Goal: Use online tool/utility: Utilize a website feature to perform a specific function

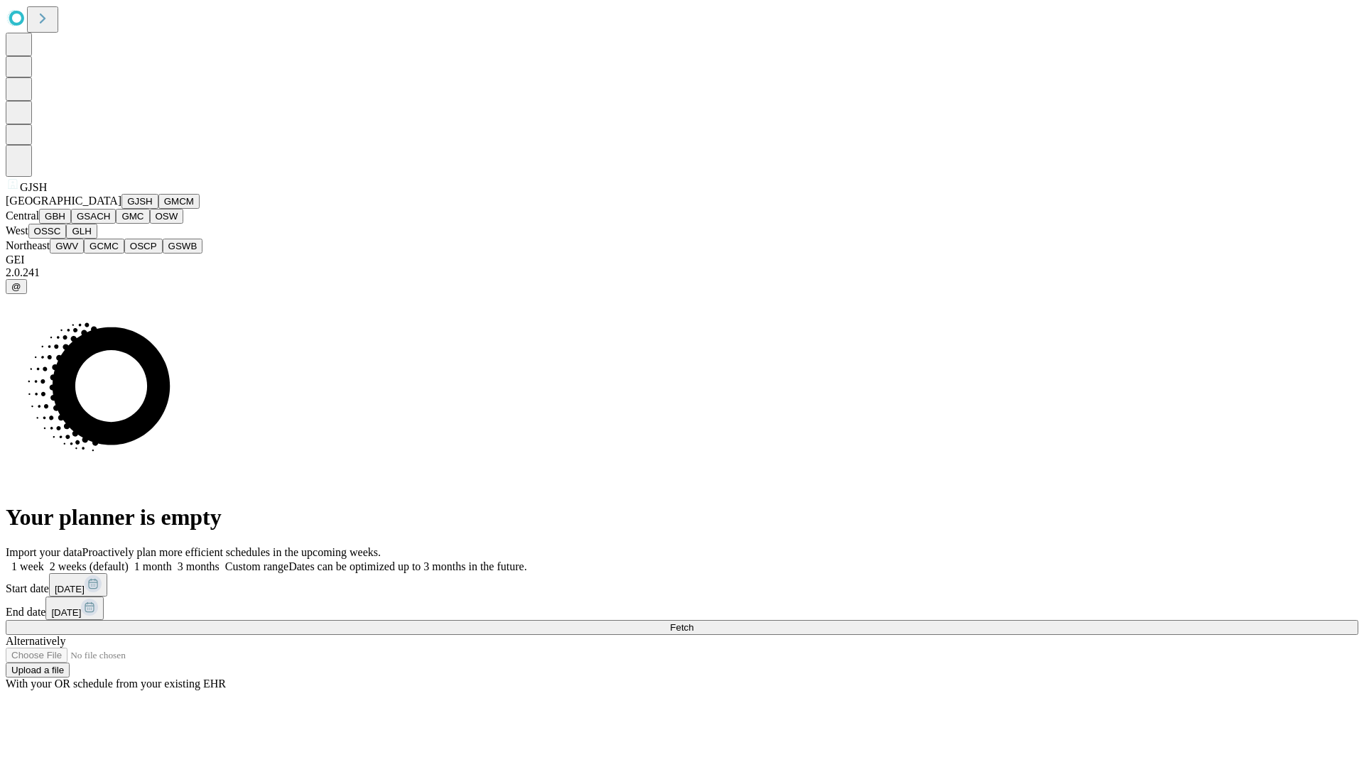
click at [121, 209] on button "GJSH" at bounding box center [139, 201] width 37 height 15
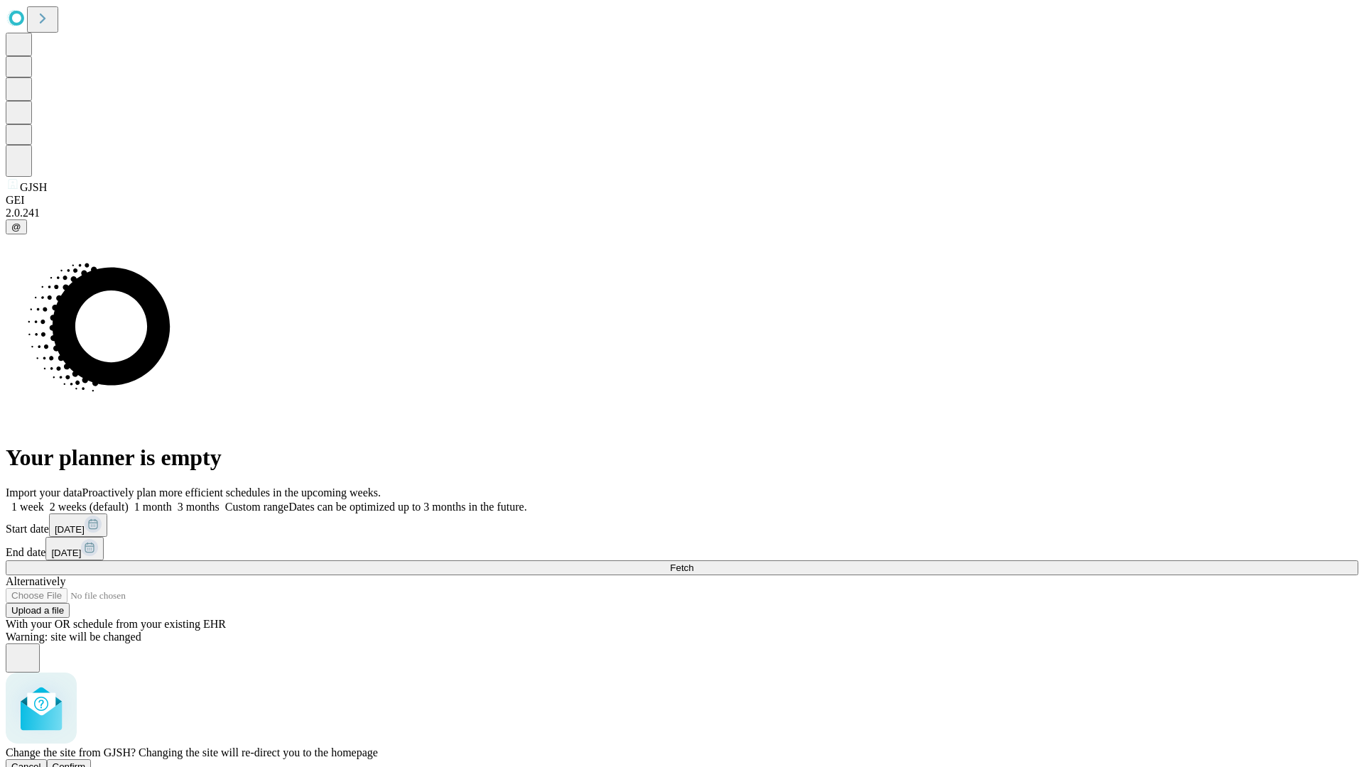
click at [86, 762] on span "Confirm" at bounding box center [69, 767] width 33 height 11
click at [172, 501] on label "1 month" at bounding box center [150, 507] width 43 height 12
click at [693, 563] on span "Fetch" at bounding box center [681, 568] width 23 height 11
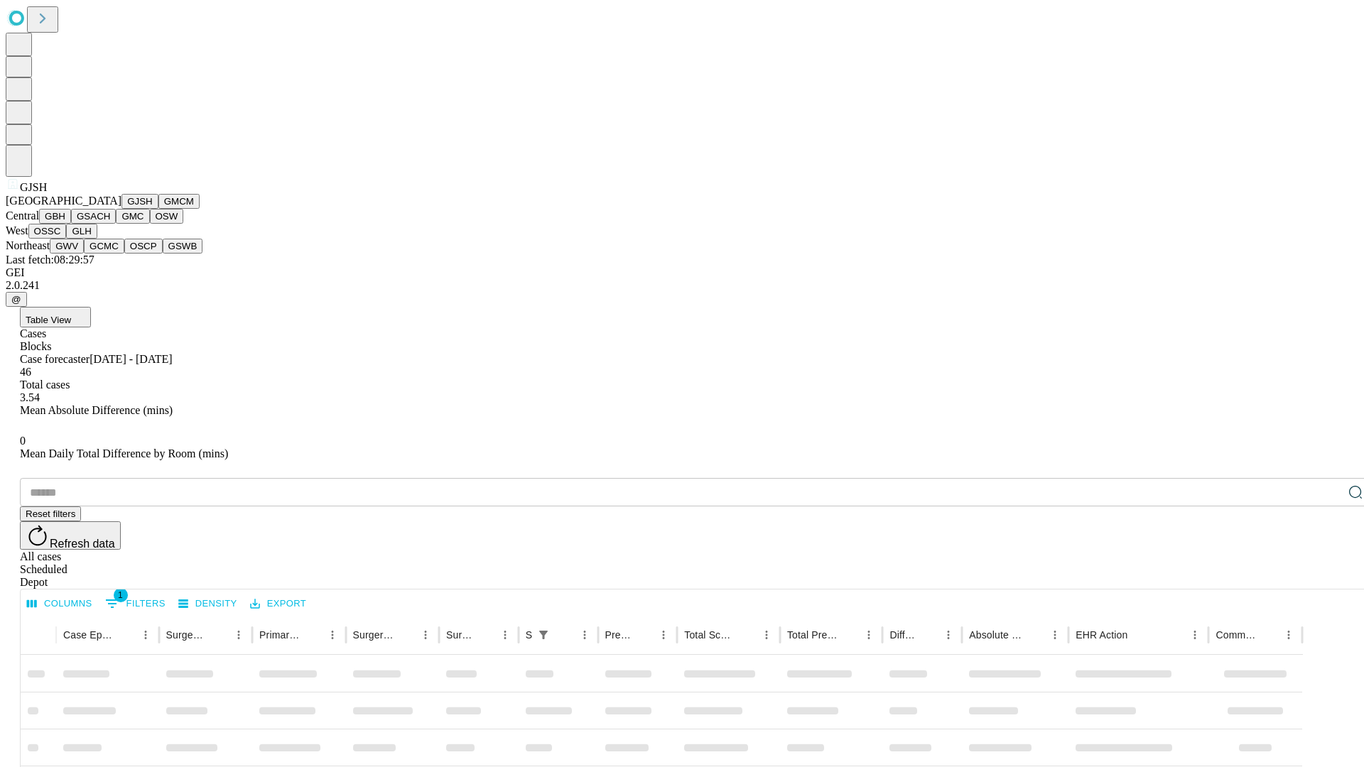
click at [158, 209] on button "GMCM" at bounding box center [178, 201] width 41 height 15
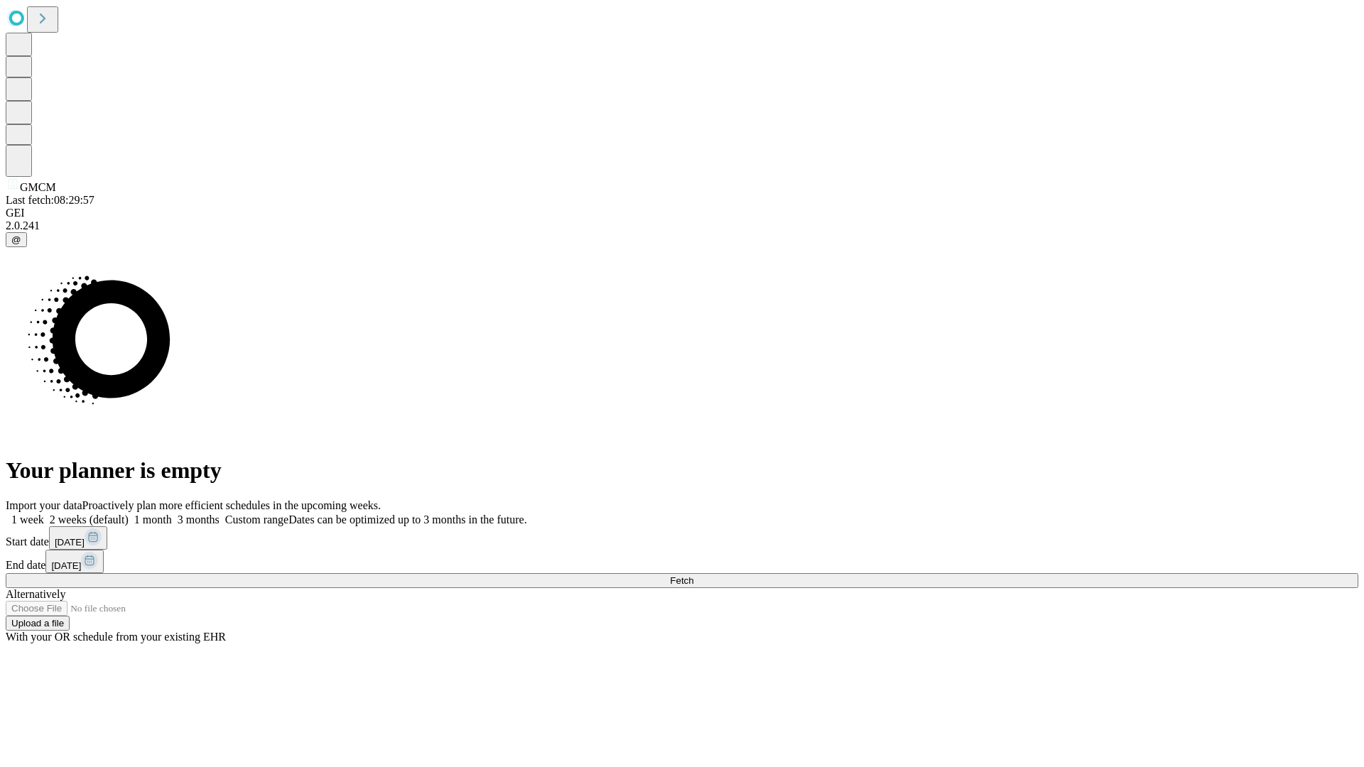
click at [172, 514] on label "1 month" at bounding box center [150, 520] width 43 height 12
click at [693, 575] on span "Fetch" at bounding box center [681, 580] width 23 height 11
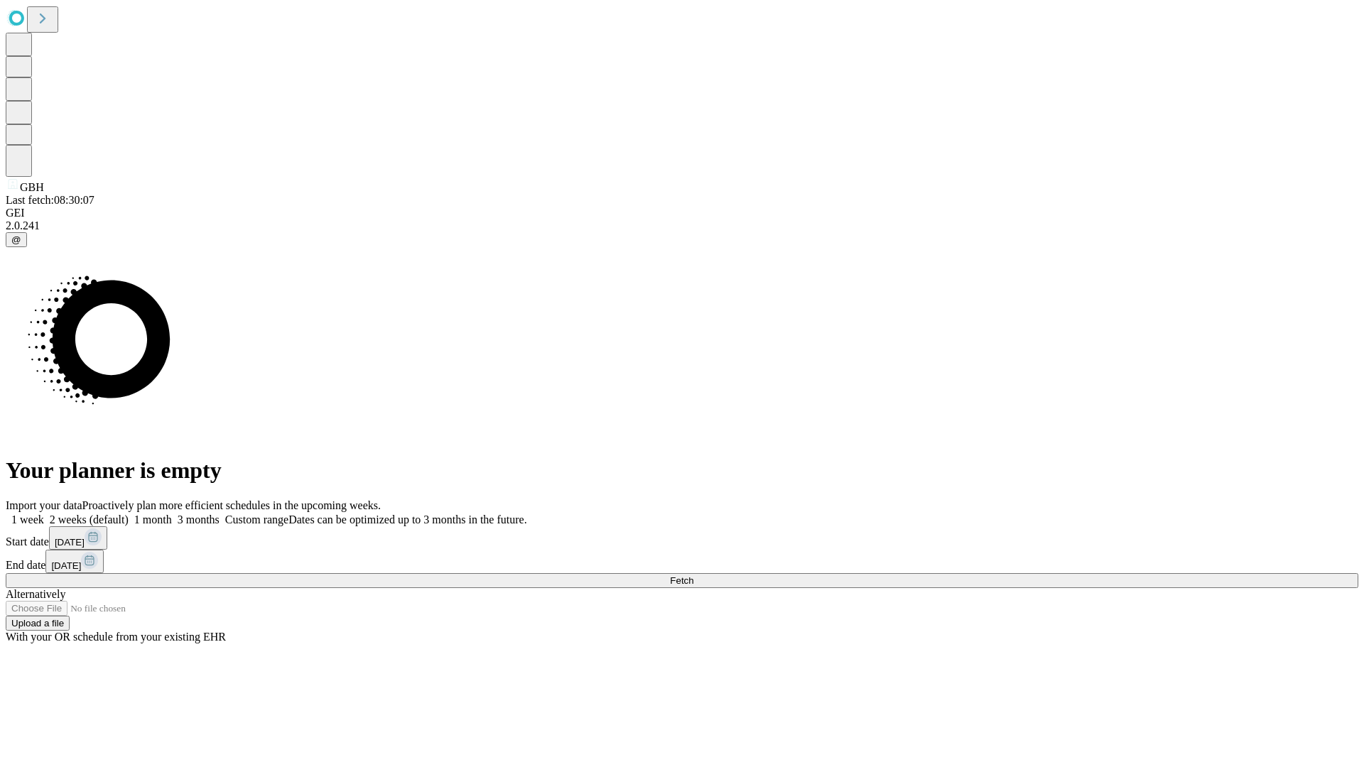
click at [693, 575] on span "Fetch" at bounding box center [681, 580] width 23 height 11
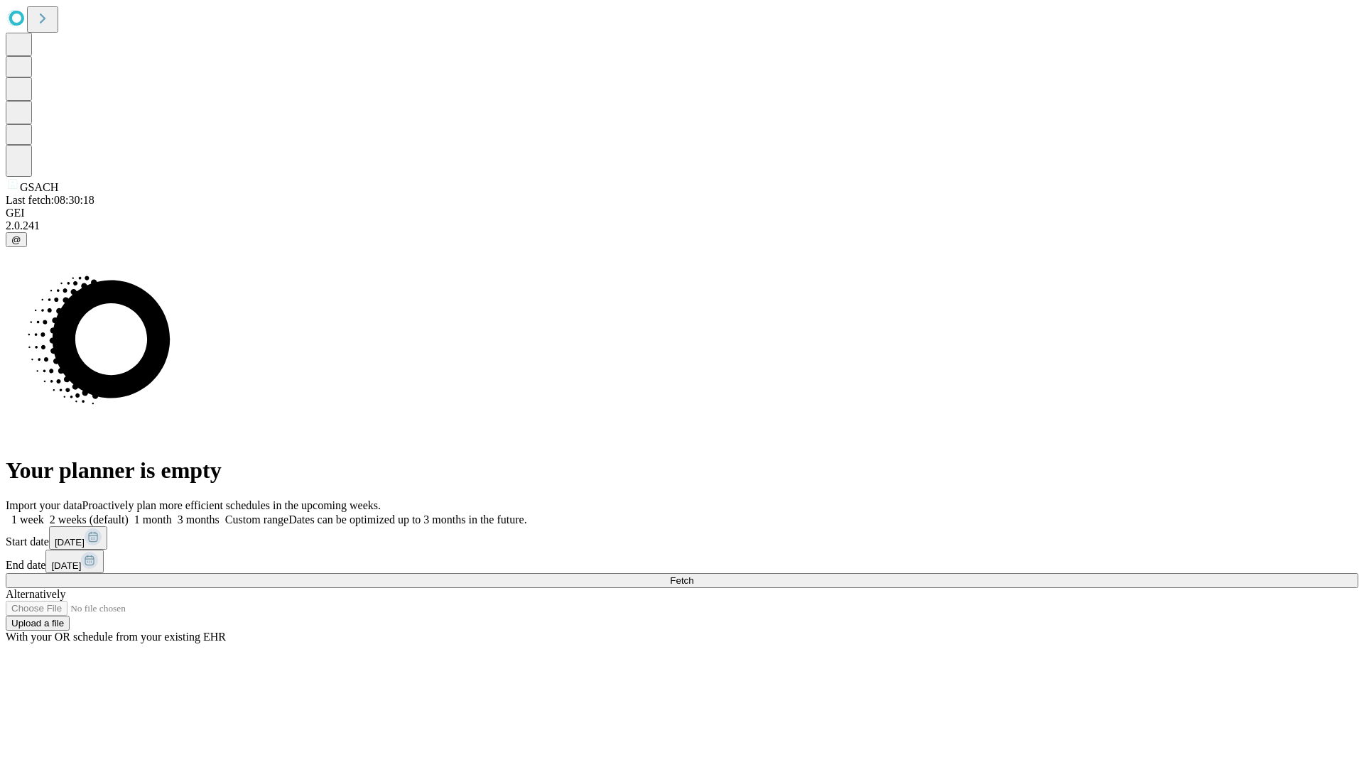
click at [693, 575] on span "Fetch" at bounding box center [681, 580] width 23 height 11
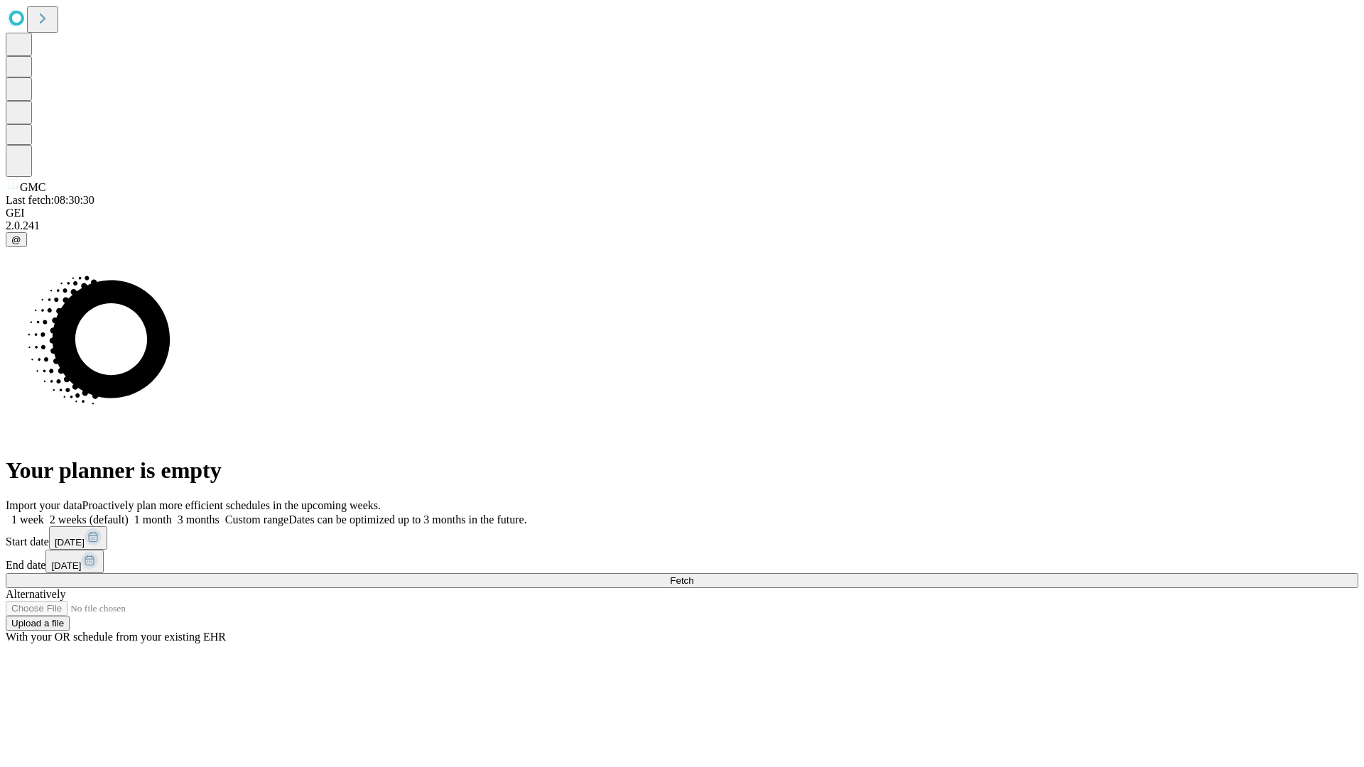
click at [172, 514] on label "1 month" at bounding box center [150, 520] width 43 height 12
click at [693, 575] on span "Fetch" at bounding box center [681, 580] width 23 height 11
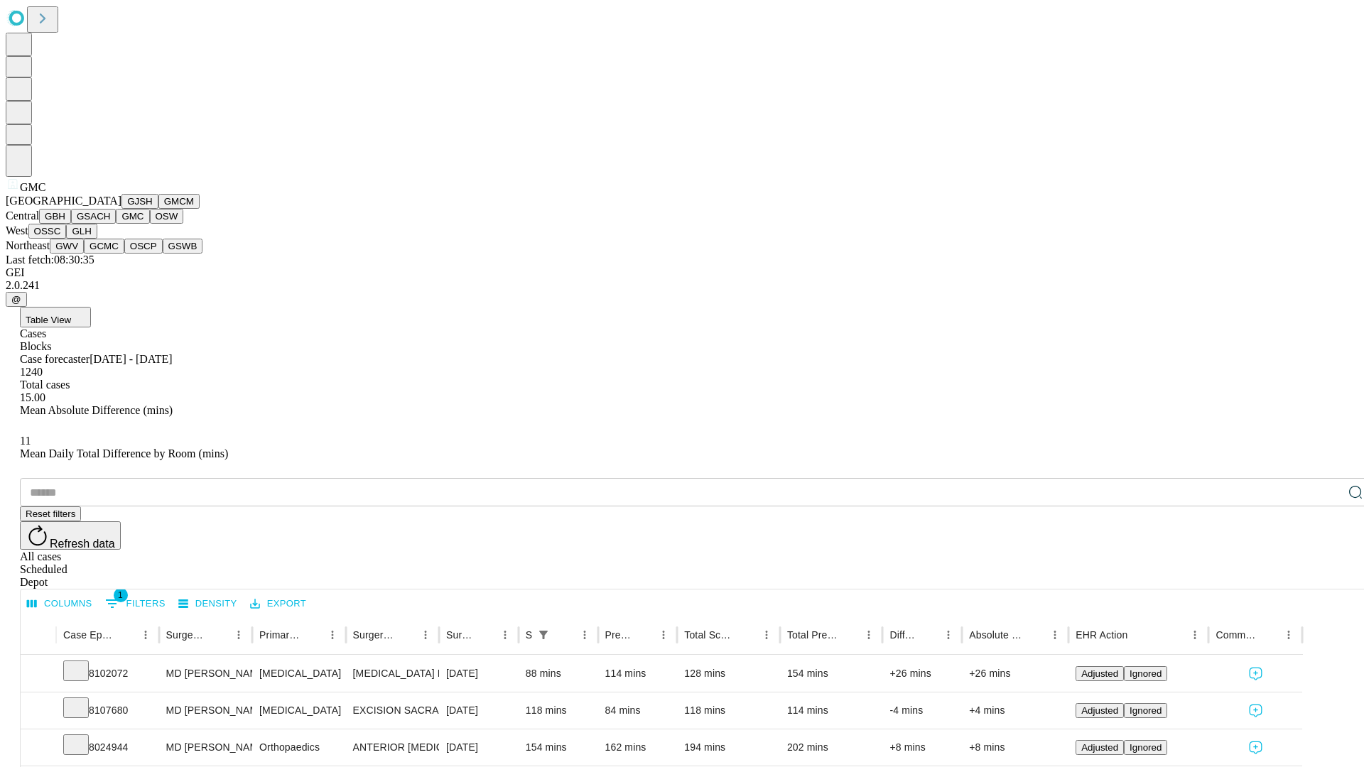
click at [150, 224] on button "OSW" at bounding box center [167, 216] width 34 height 15
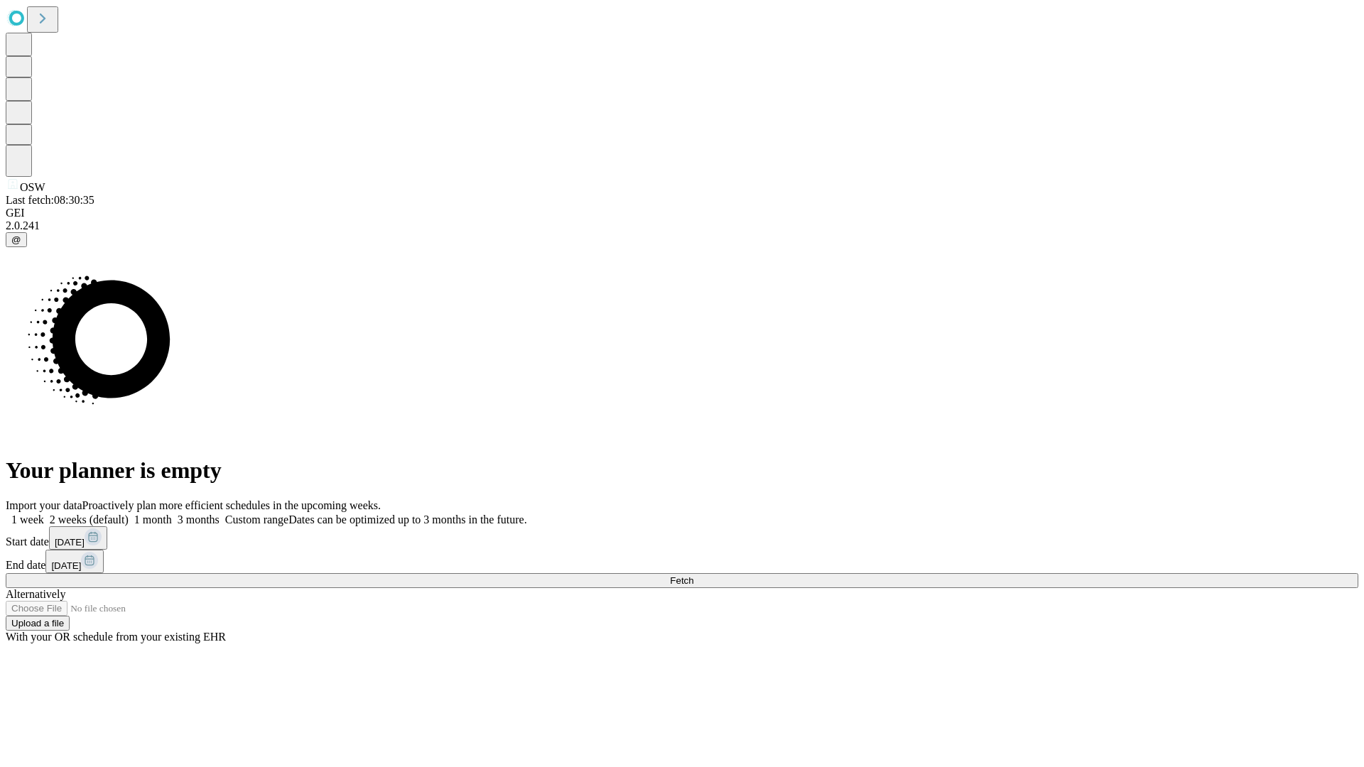
click at [172, 514] on label "1 month" at bounding box center [150, 520] width 43 height 12
click at [693, 575] on span "Fetch" at bounding box center [681, 580] width 23 height 11
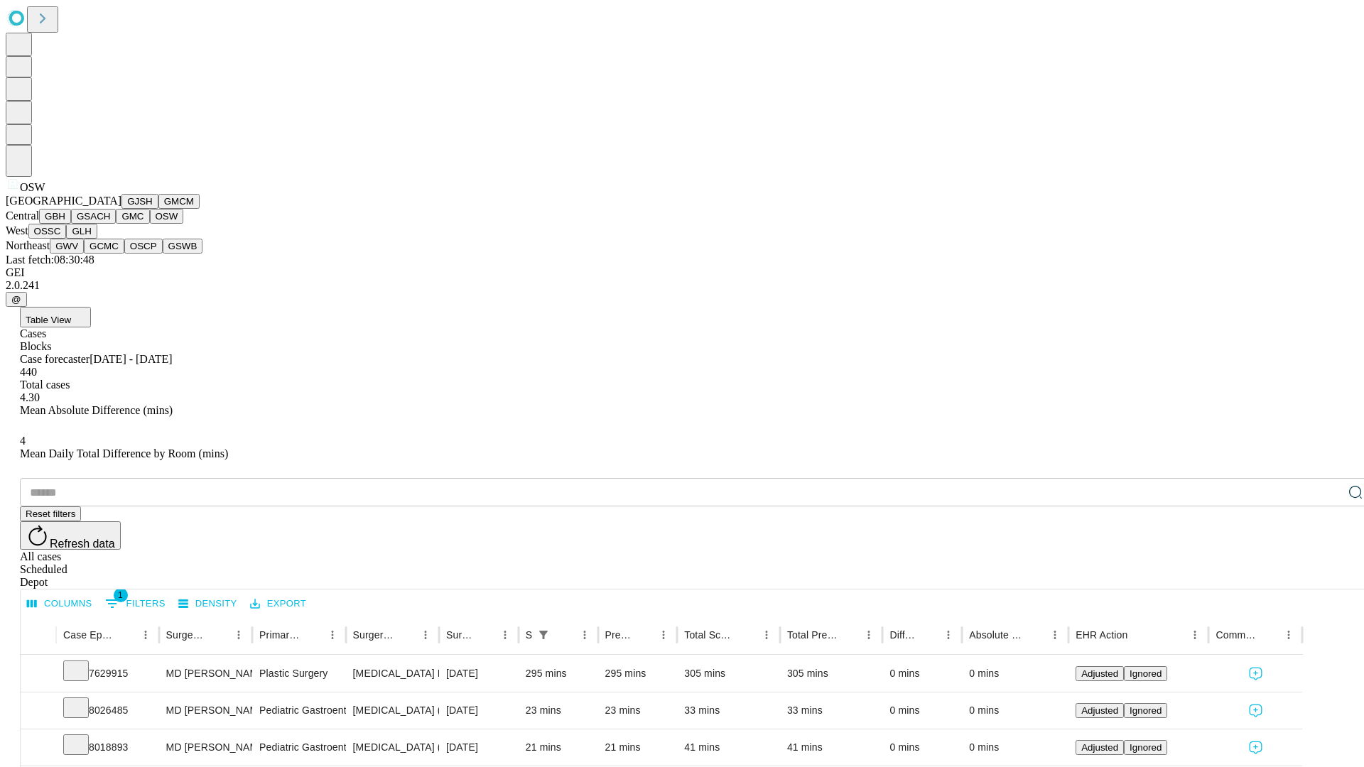
click at [67, 239] on button "OSSC" at bounding box center [47, 231] width 38 height 15
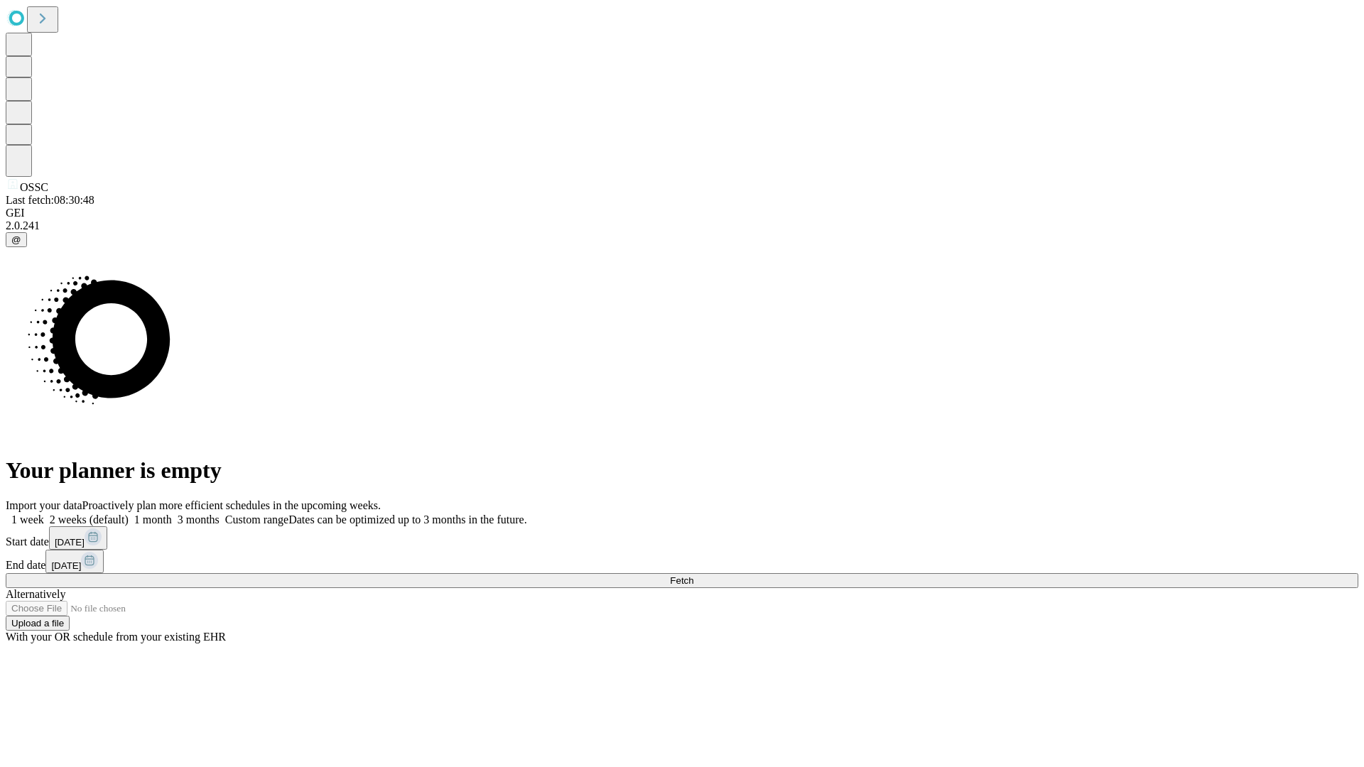
click at [172, 514] on label "1 month" at bounding box center [150, 520] width 43 height 12
click at [693, 575] on span "Fetch" at bounding box center [681, 580] width 23 height 11
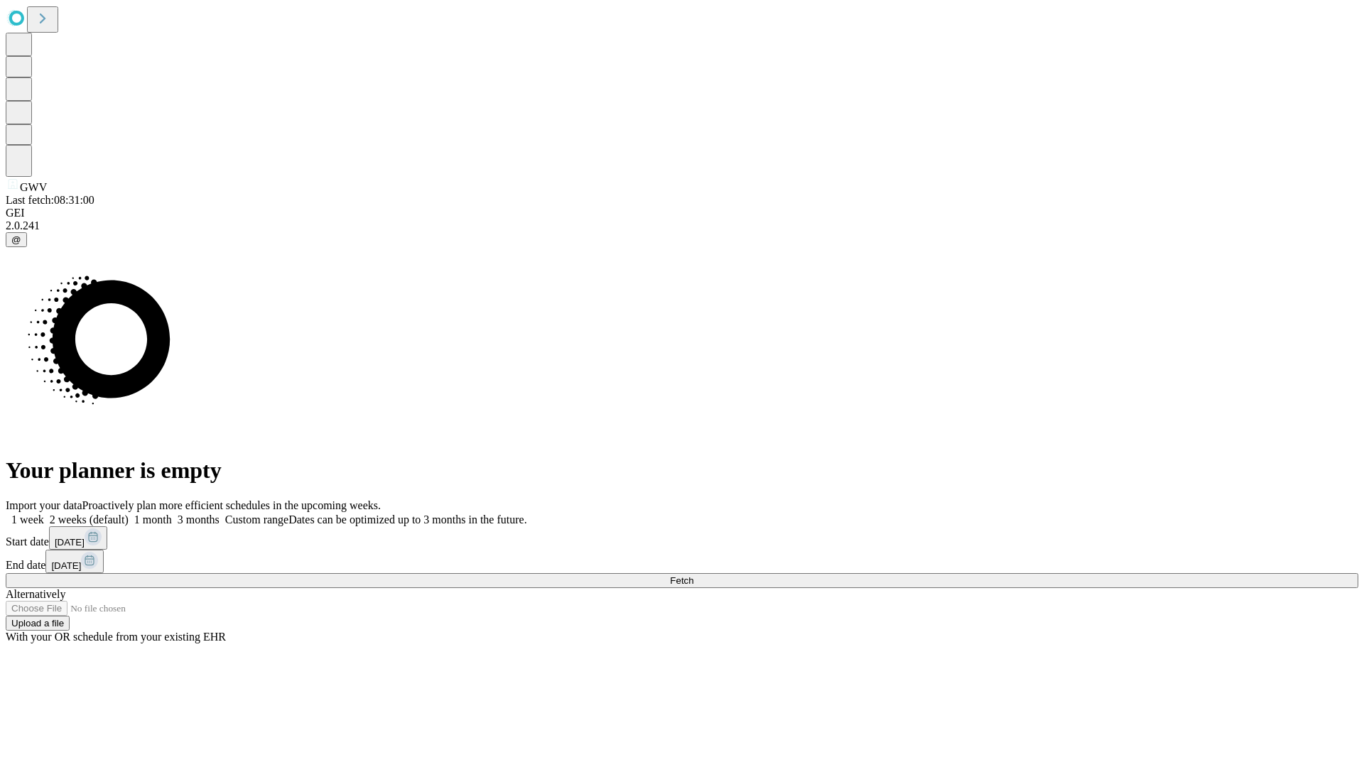
click at [172, 514] on label "1 month" at bounding box center [150, 520] width 43 height 12
click at [693, 575] on span "Fetch" at bounding box center [681, 580] width 23 height 11
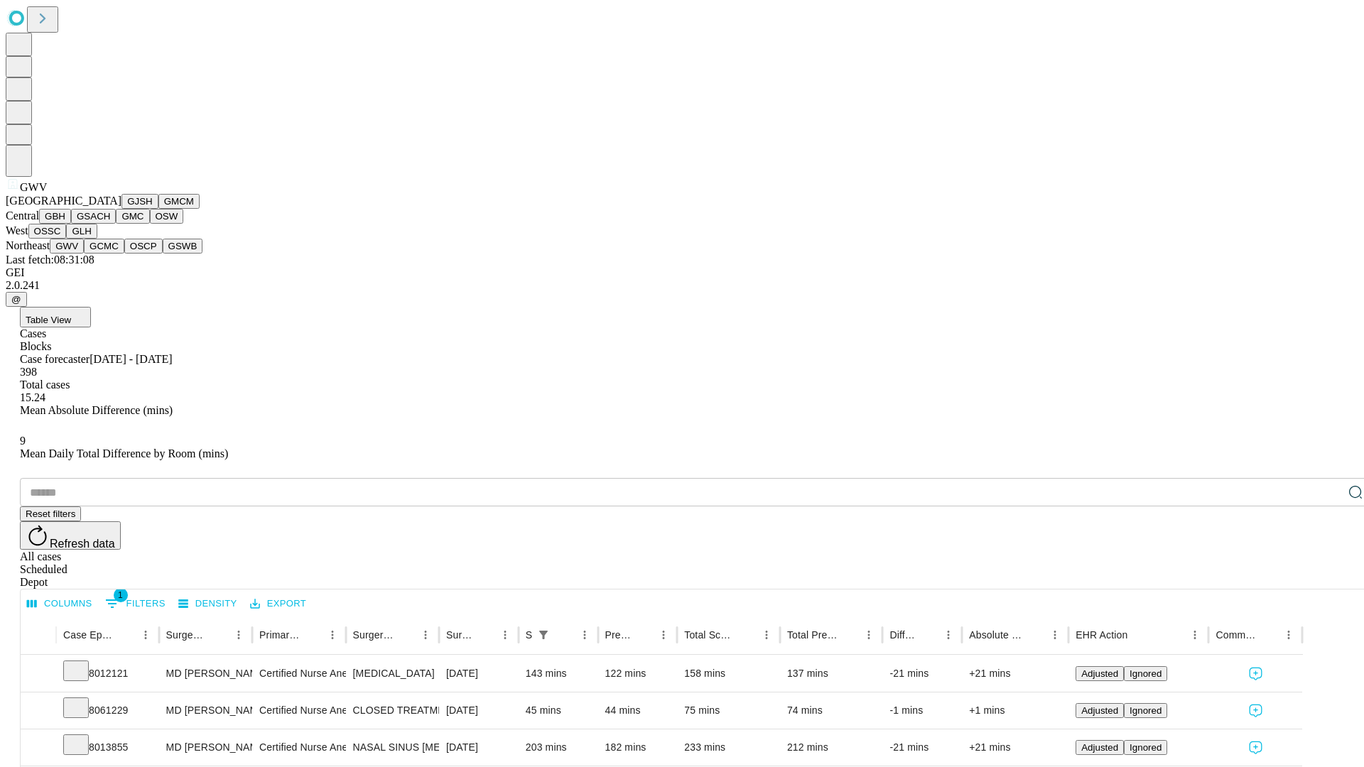
click at [110, 254] on button "GCMC" at bounding box center [104, 246] width 40 height 15
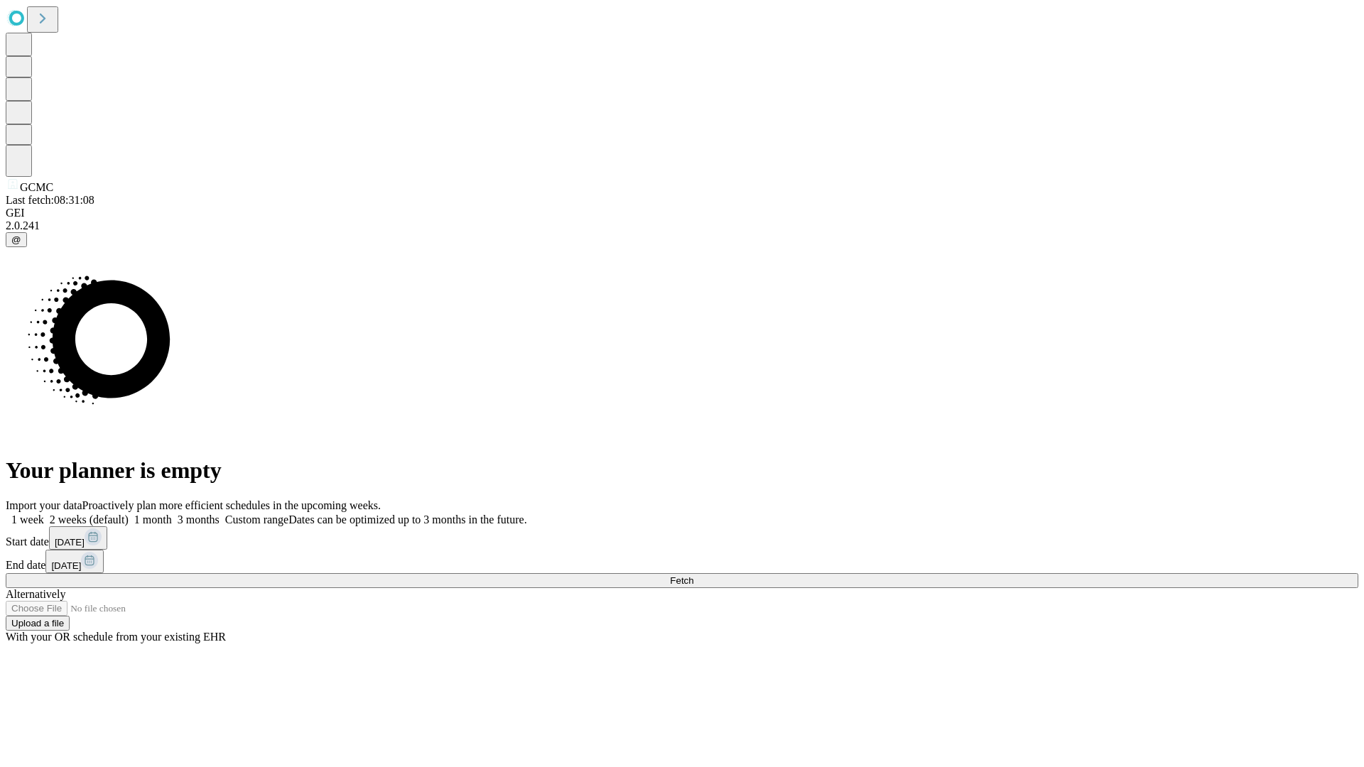
click at [172, 514] on label "1 month" at bounding box center [150, 520] width 43 height 12
click at [693, 575] on span "Fetch" at bounding box center [681, 580] width 23 height 11
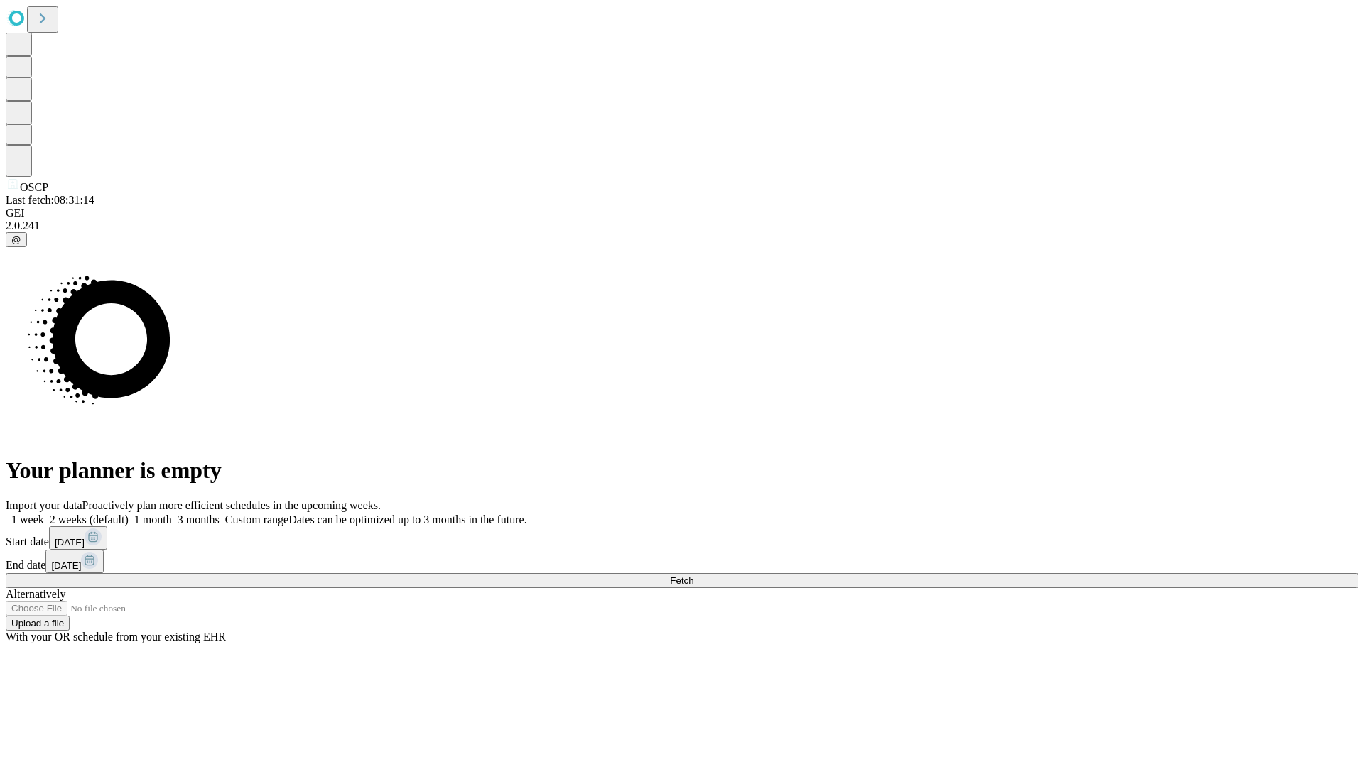
click at [693, 575] on span "Fetch" at bounding box center [681, 580] width 23 height 11
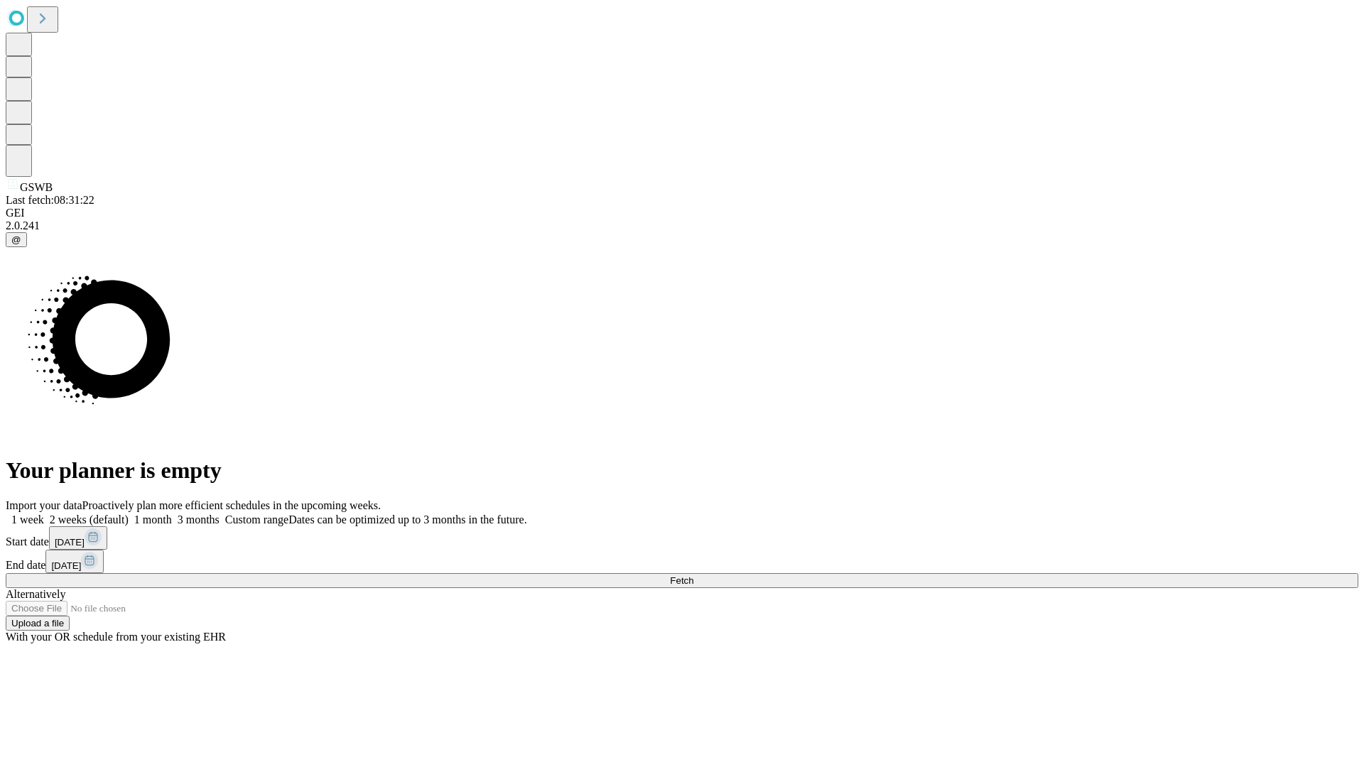
click at [172, 514] on label "1 month" at bounding box center [150, 520] width 43 height 12
click at [693, 575] on span "Fetch" at bounding box center [681, 580] width 23 height 11
